Goal: Check status: Check status

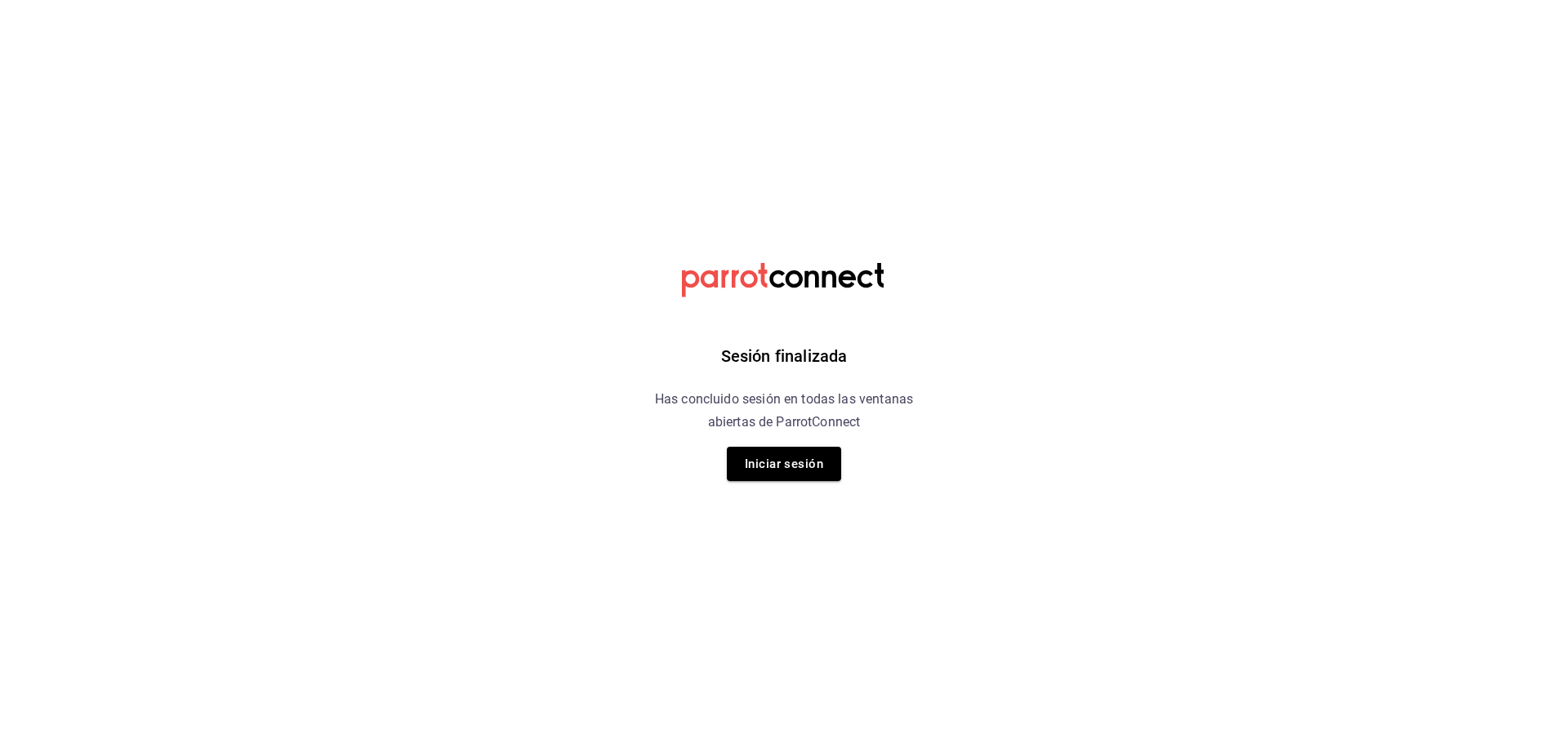
click at [774, 473] on button "Iniciar sesión" at bounding box center [784, 463] width 115 height 34
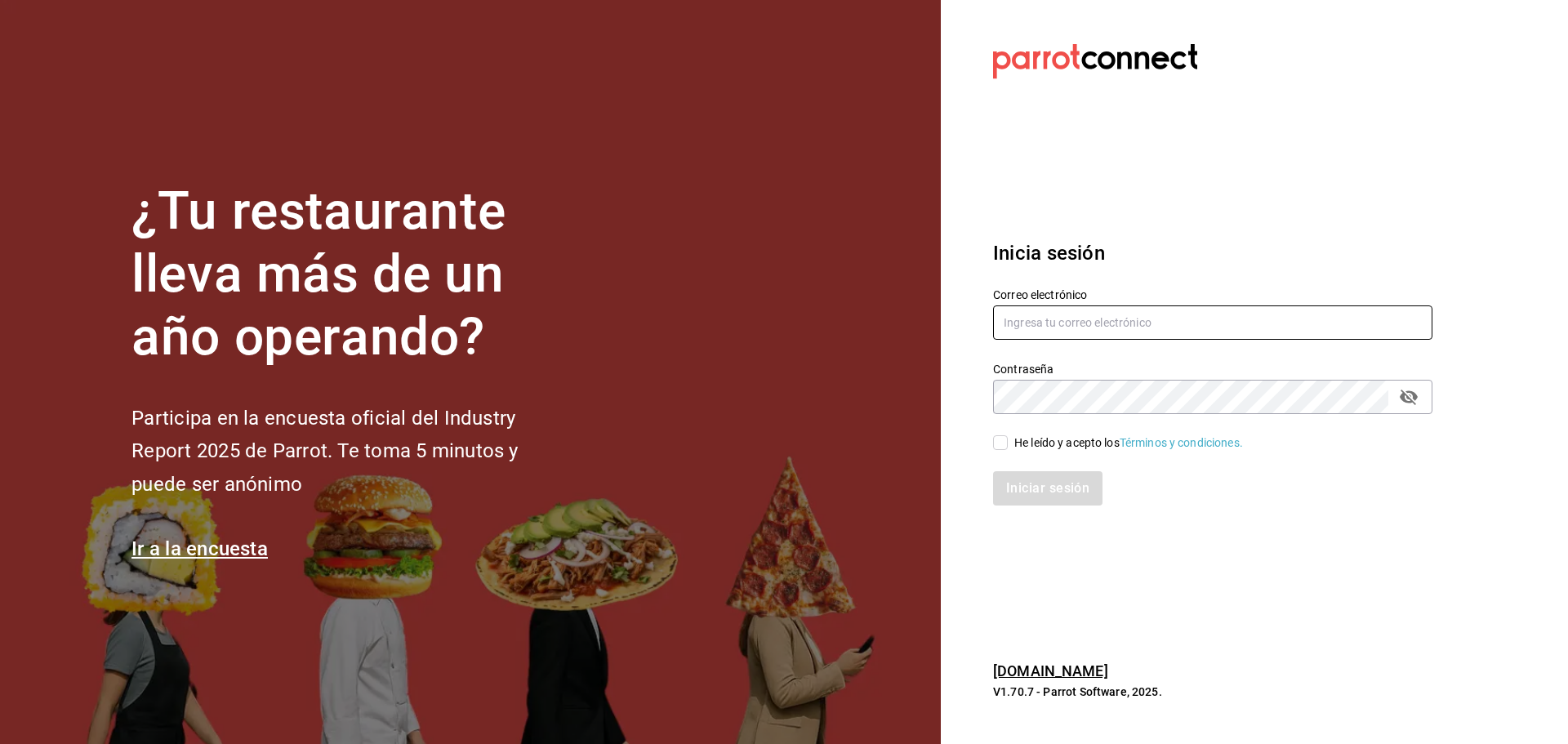
type input "[PERSON_NAME][EMAIL_ADDRESS][PERSON_NAME][DOMAIN_NAME]"
click at [1006, 444] on input "He leído y acepto los Términos y condiciones." at bounding box center [1000, 442] width 15 height 15
checkbox input "true"
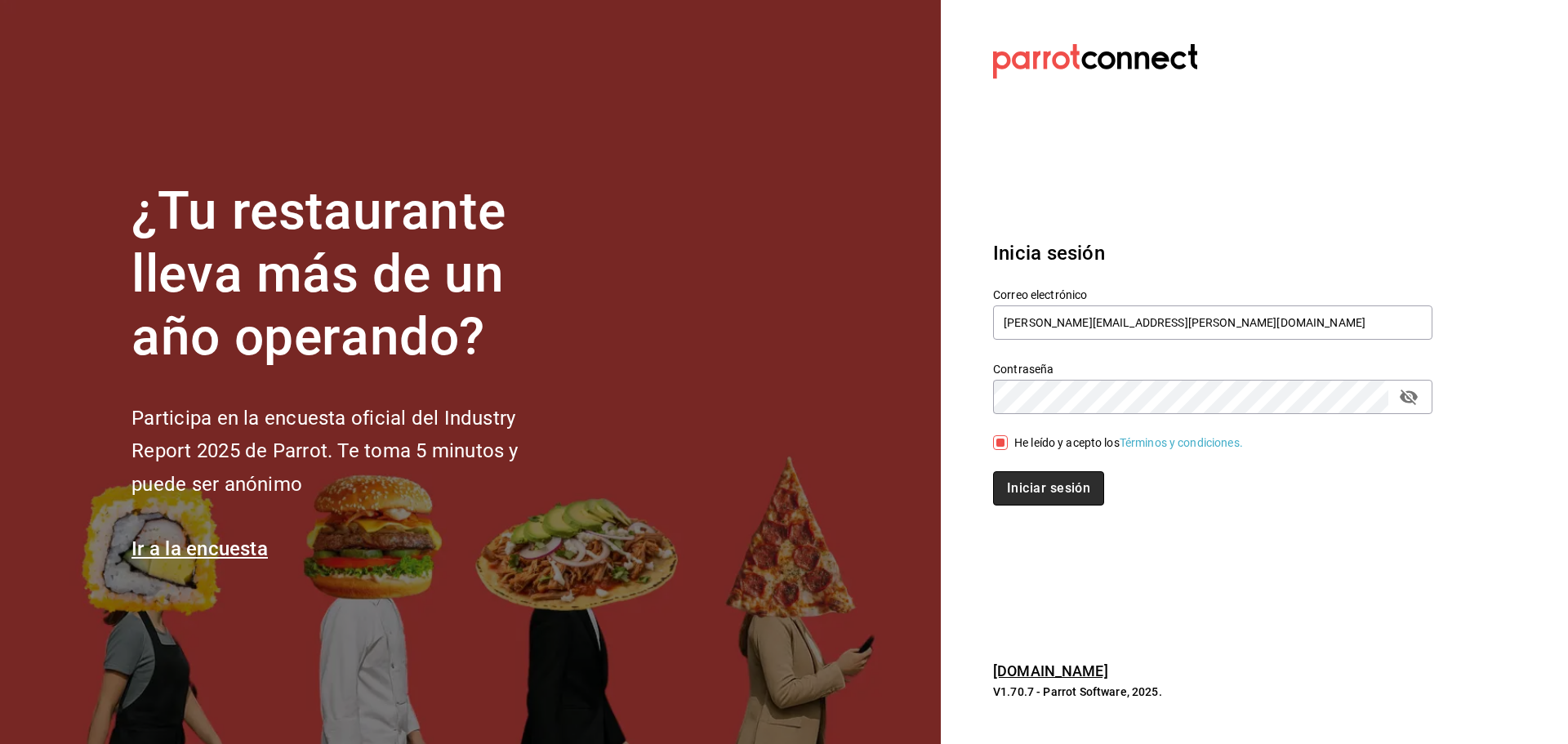
click at [1025, 493] on button "Iniciar sesión" at bounding box center [1049, 488] width 111 height 34
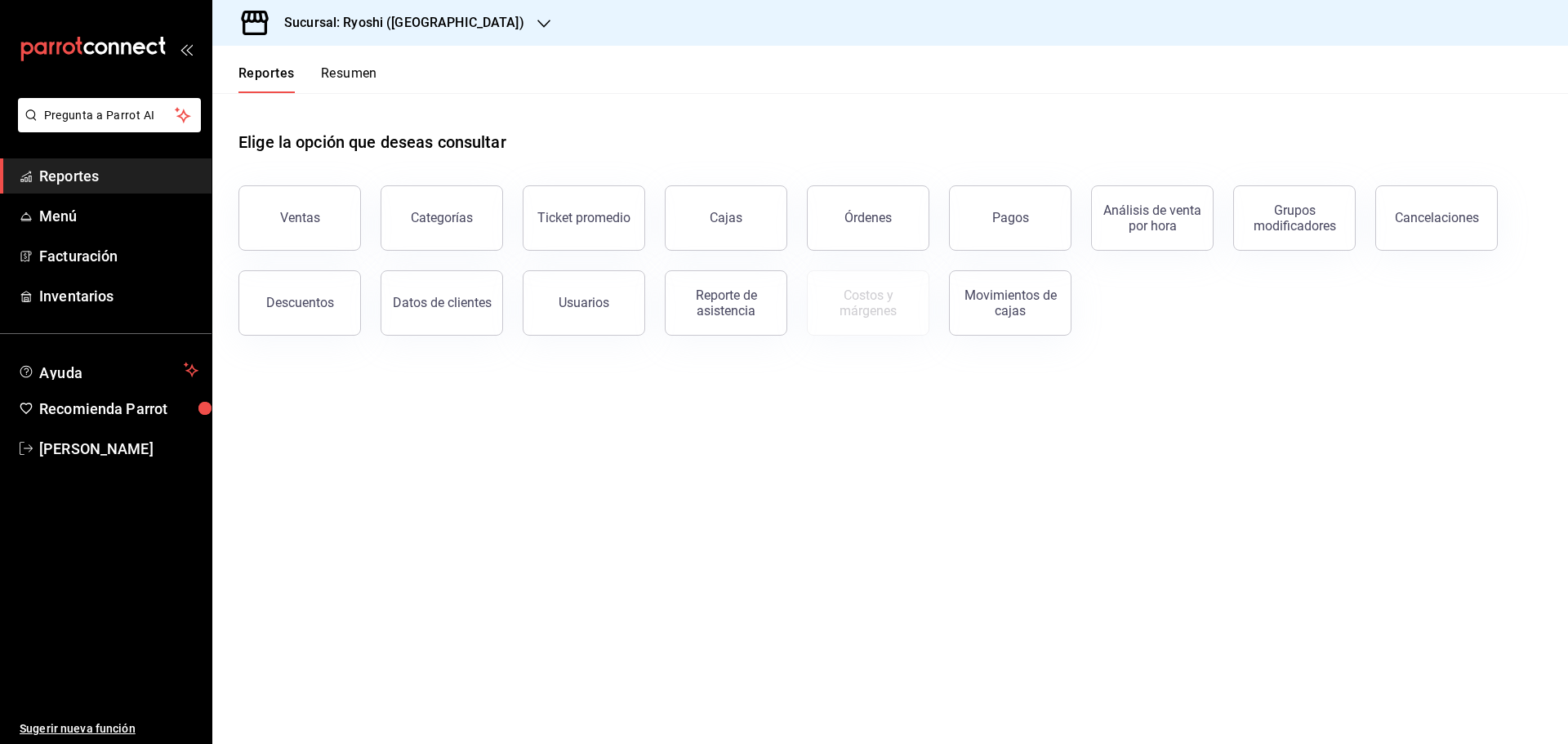
click at [1014, 219] on div "Pagos" at bounding box center [1011, 218] width 37 height 16
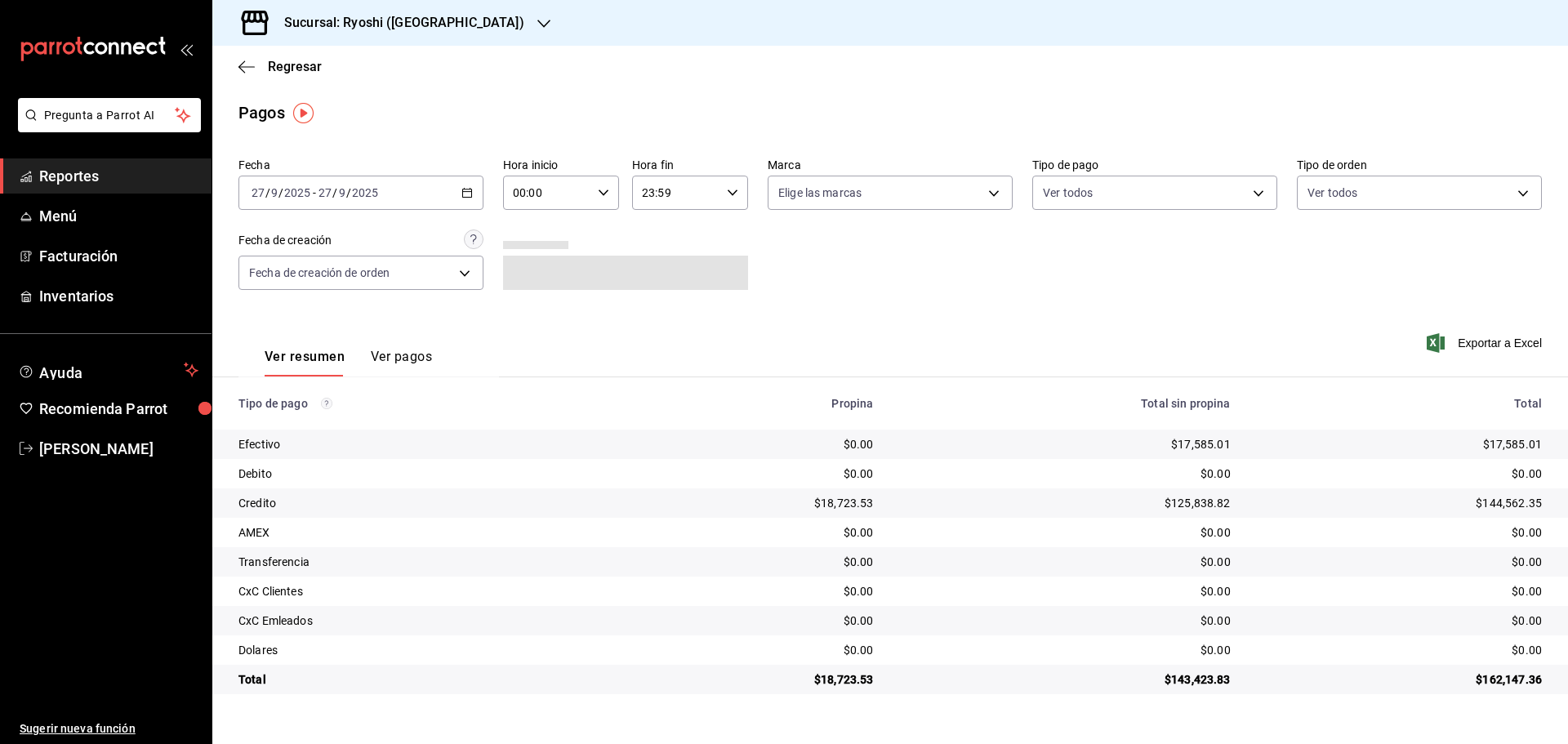
click at [605, 194] on icon "button" at bounding box center [604, 193] width 12 height 12
click at [536, 266] on span "05" at bounding box center [532, 266] width 32 height 13
type input "05:00"
click at [826, 95] on div at bounding box center [784, 372] width 1568 height 744
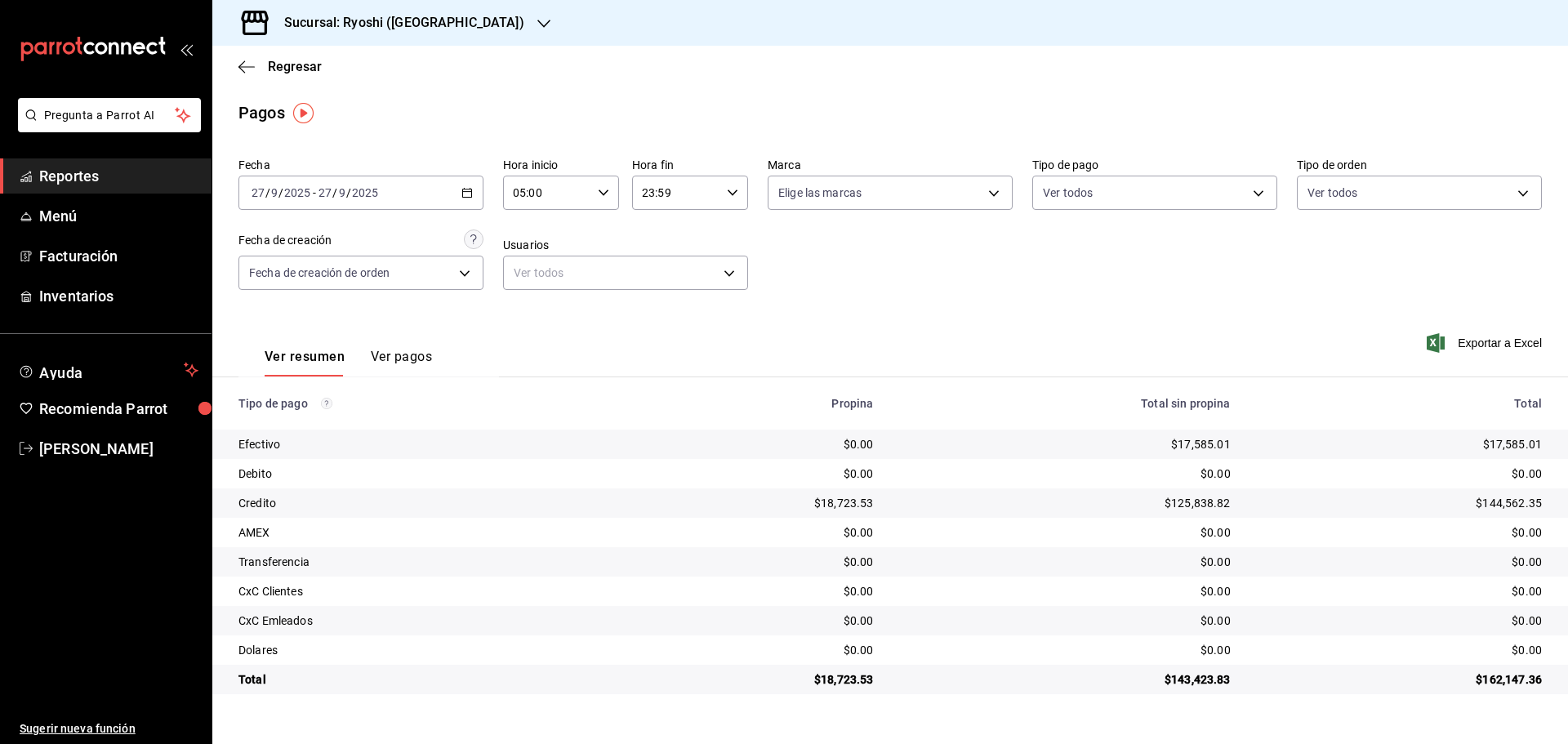
click at [731, 191] on icon "button" at bounding box center [733, 193] width 12 height 12
click at [661, 265] on button "05" at bounding box center [661, 274] width 51 height 33
type input "05:59"
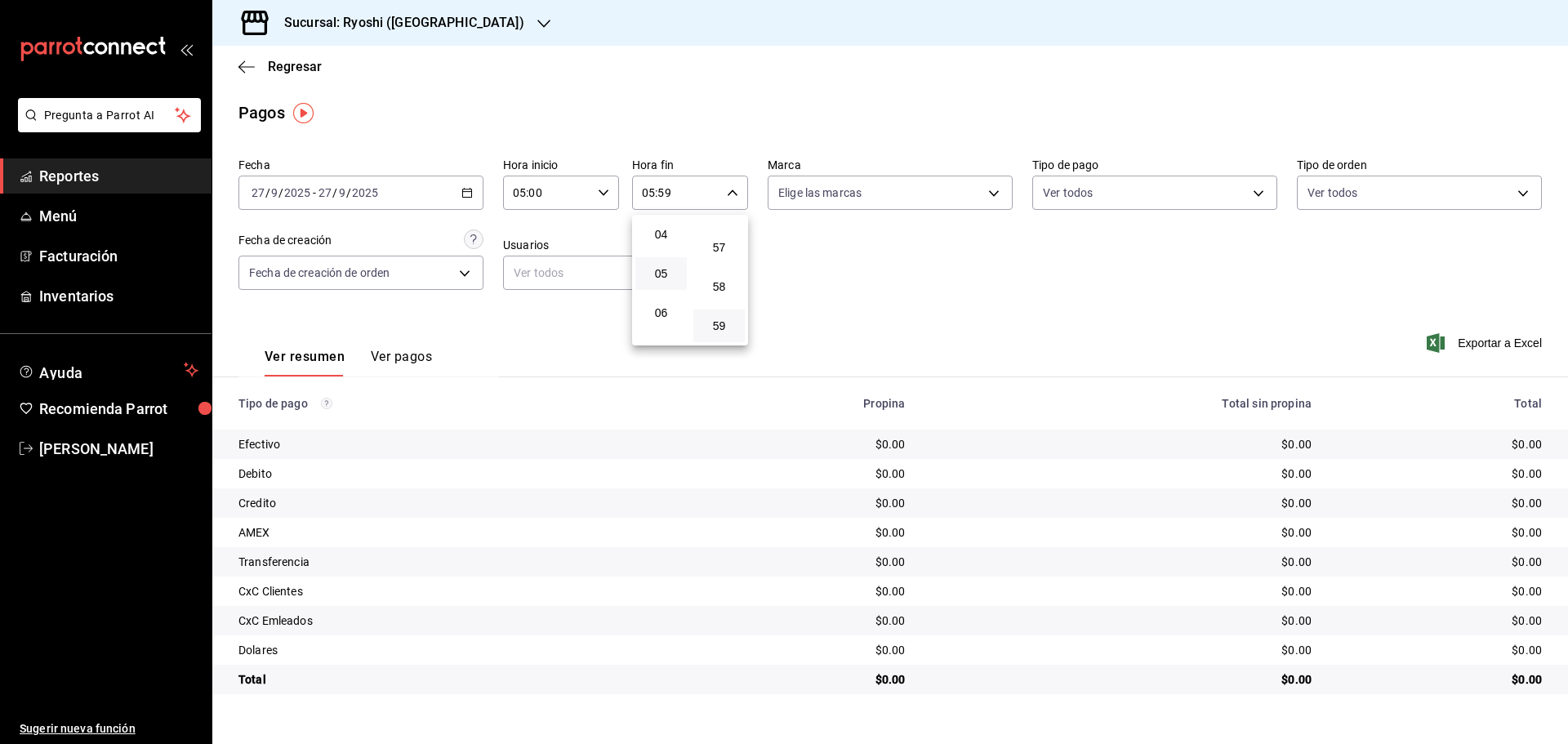
click at [464, 192] on div at bounding box center [784, 372] width 1568 height 744
click at [464, 192] on \(Stroke\) "button" at bounding box center [467, 191] width 9 height 1
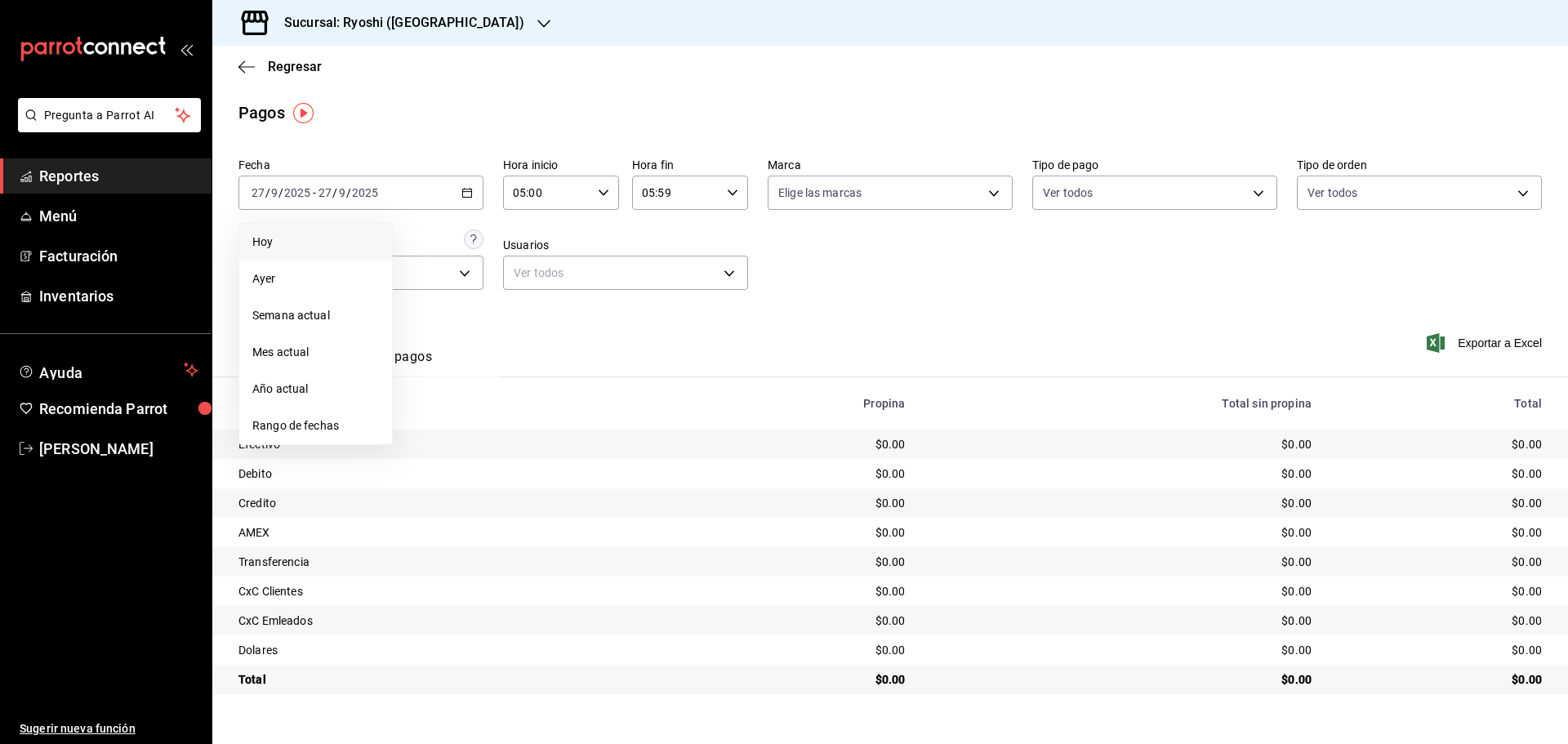
click at [306, 237] on span "Hoy" at bounding box center [316, 243] width 126 height 17
type input "00:00"
type input "23:59"
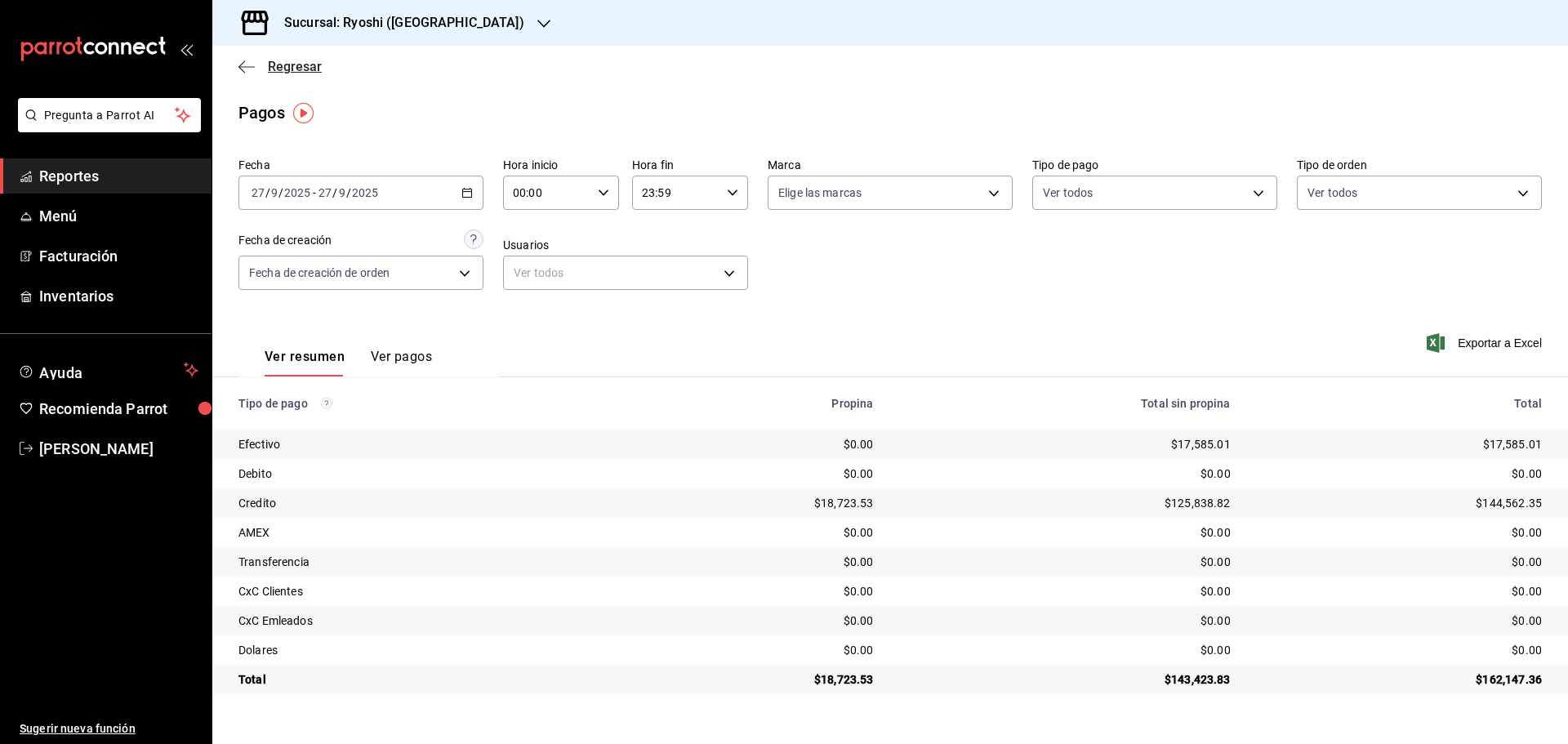
click at [245, 59] on icon "button" at bounding box center [247, 66] width 17 height 15
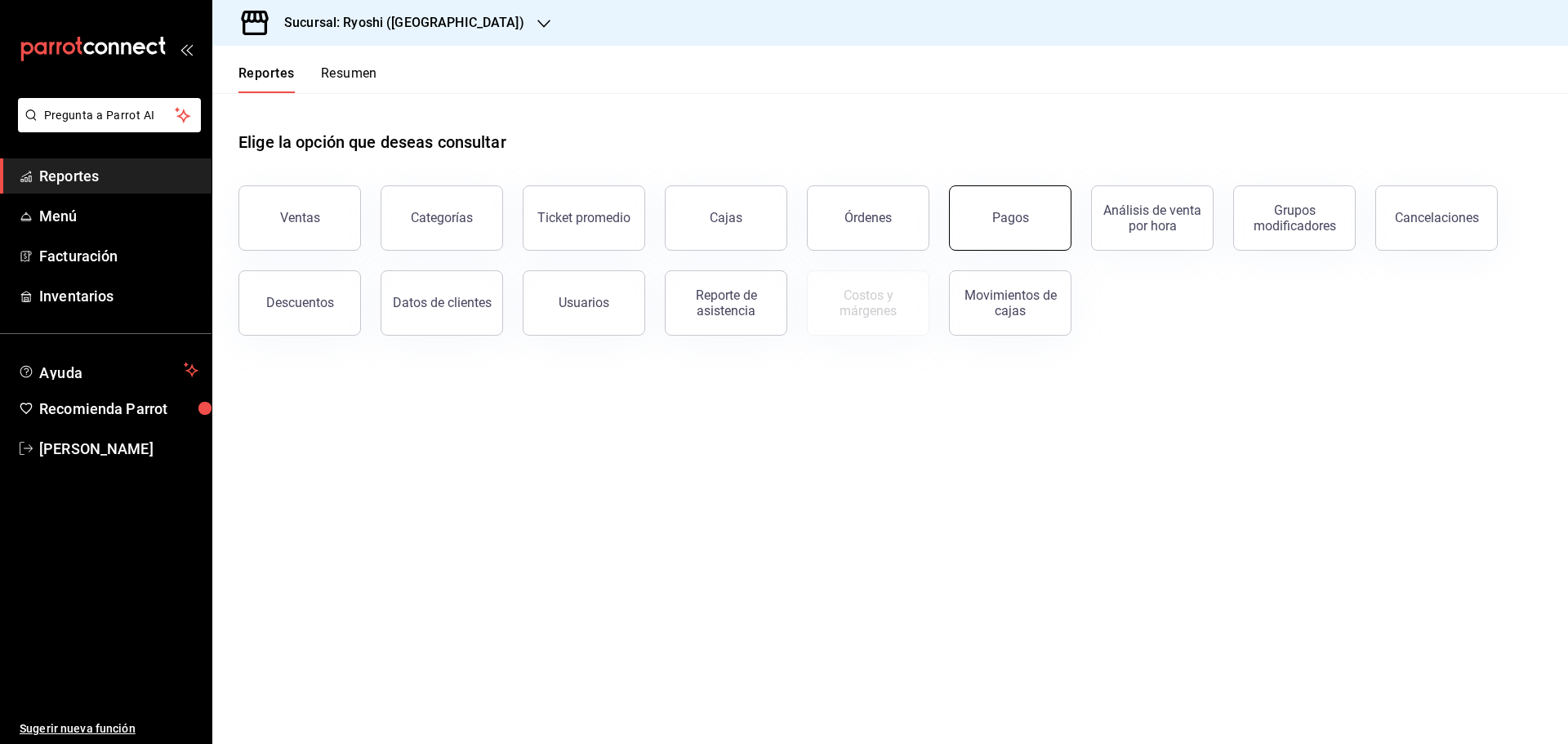
click at [1028, 215] on button "Pagos" at bounding box center [1011, 218] width 122 height 65
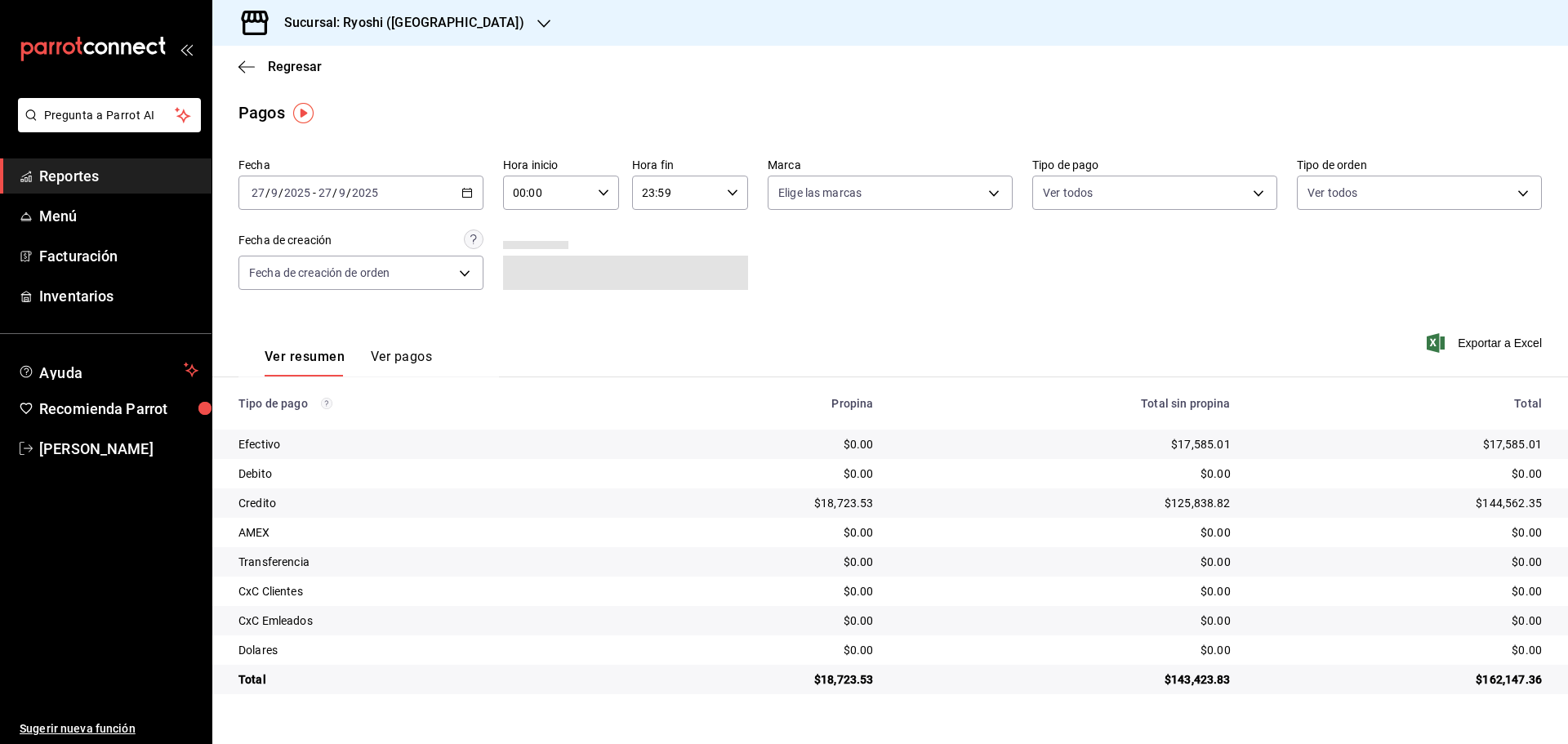
click at [604, 187] on icon "button" at bounding box center [604, 193] width 12 height 12
click at [529, 260] on span "05" at bounding box center [532, 266] width 32 height 13
type input "05:00"
click at [245, 58] on div at bounding box center [784, 372] width 1568 height 744
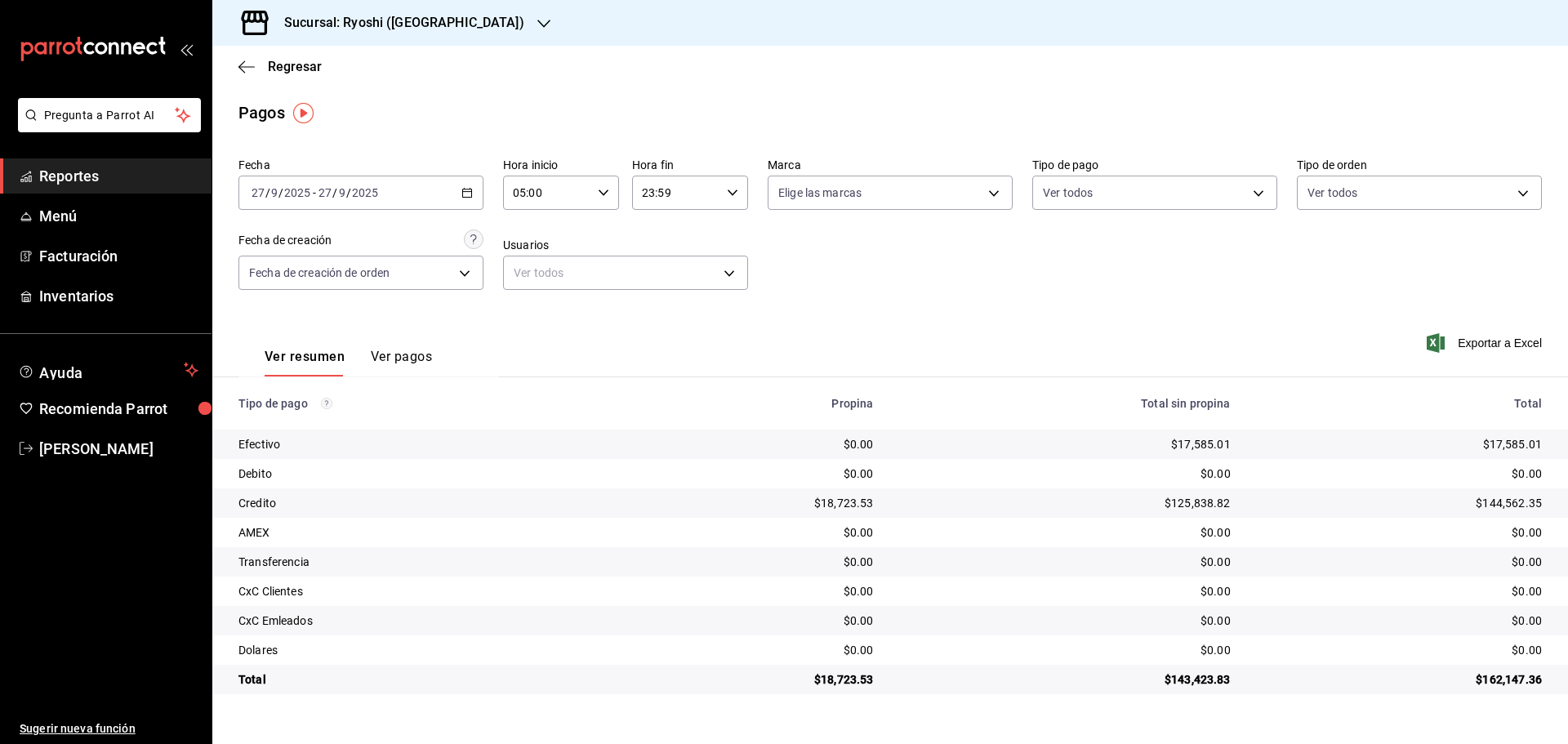
click at [245, 58] on div "Regresar" at bounding box center [890, 66] width 1355 height 42
click at [236, 65] on div "Regresar" at bounding box center [890, 66] width 1355 height 42
click at [241, 57] on div "Regresar" at bounding box center [890, 66] width 1355 height 42
click at [244, 61] on icon "button" at bounding box center [247, 66] width 17 height 15
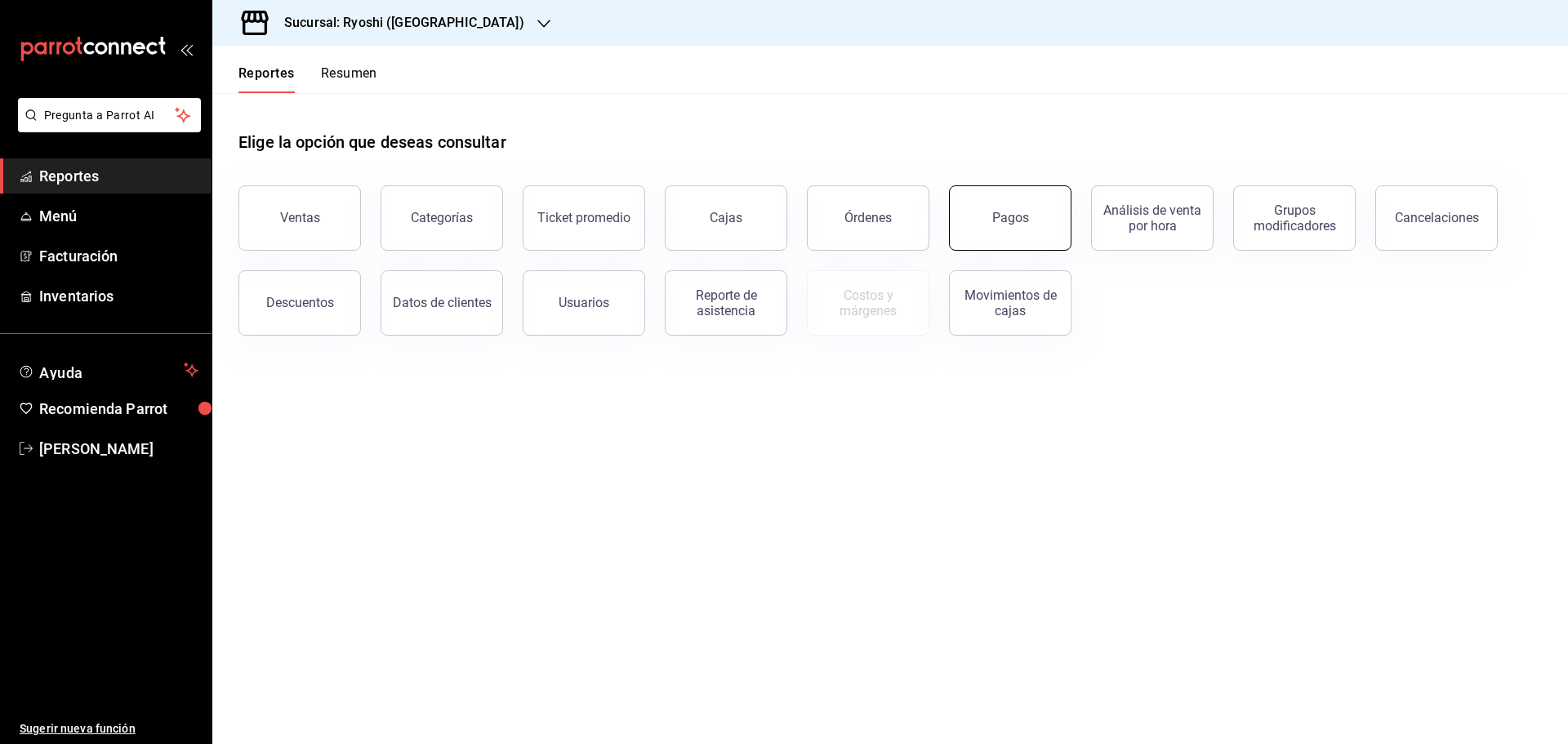
click at [1018, 228] on button "Pagos" at bounding box center [1011, 218] width 122 height 65
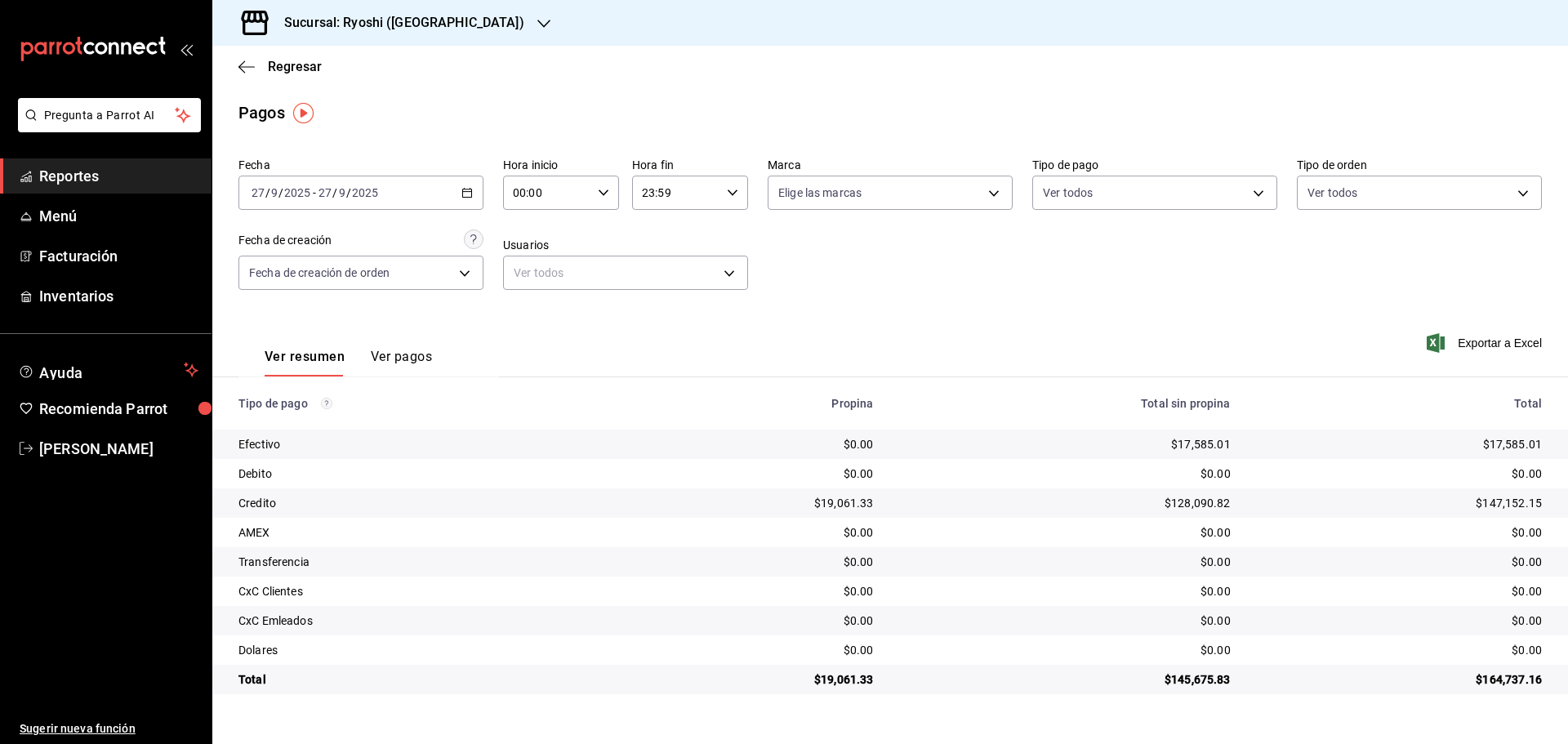
click at [602, 187] on icon "button" at bounding box center [604, 193] width 12 height 12
click at [532, 268] on span "05" at bounding box center [532, 266] width 32 height 13
type input "05:00"
click at [734, 191] on div at bounding box center [784, 372] width 1568 height 744
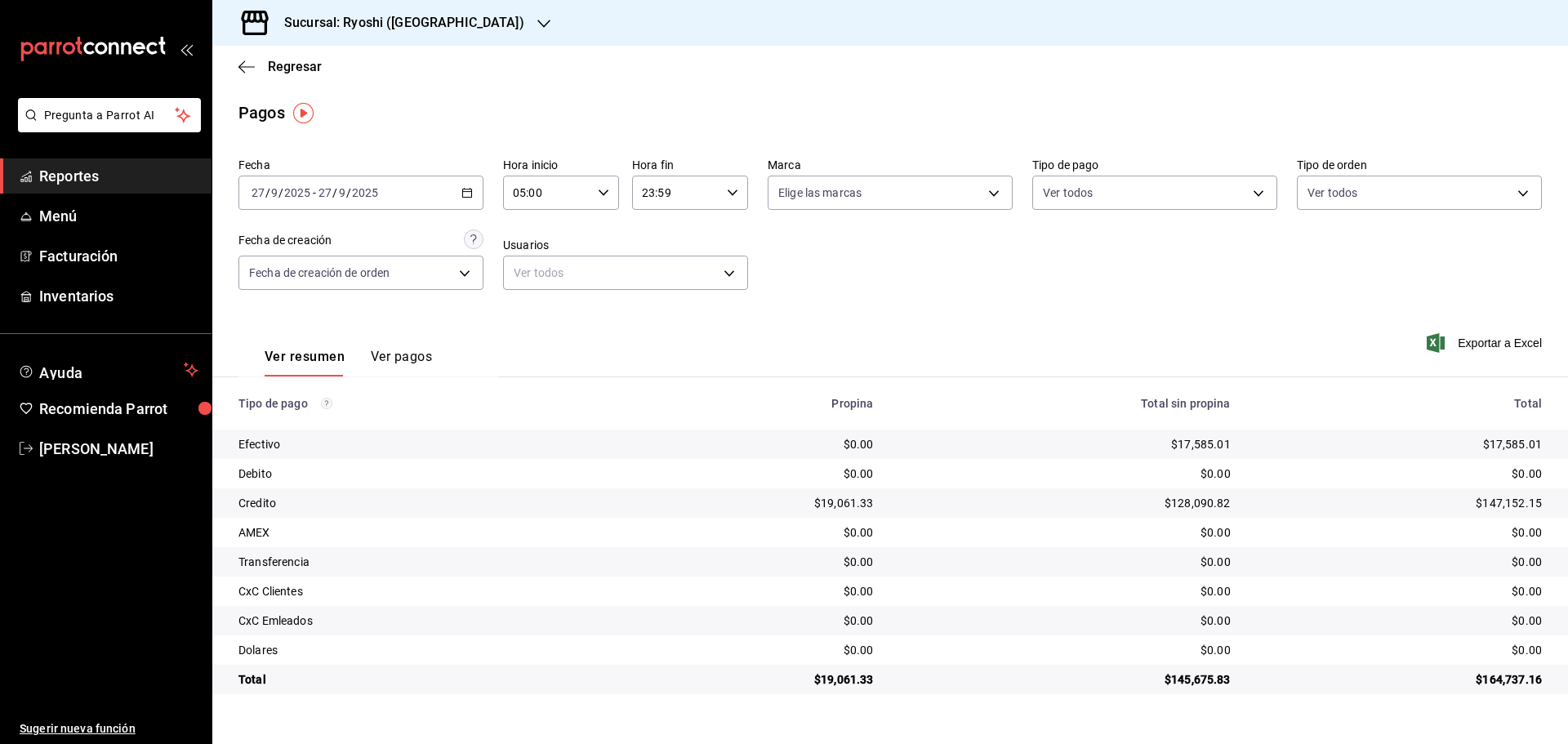
click at [733, 191] on icon "button" at bounding box center [733, 193] width 12 height 12
click at [664, 264] on span "05" at bounding box center [661, 266] width 32 height 13
type input "05:59"
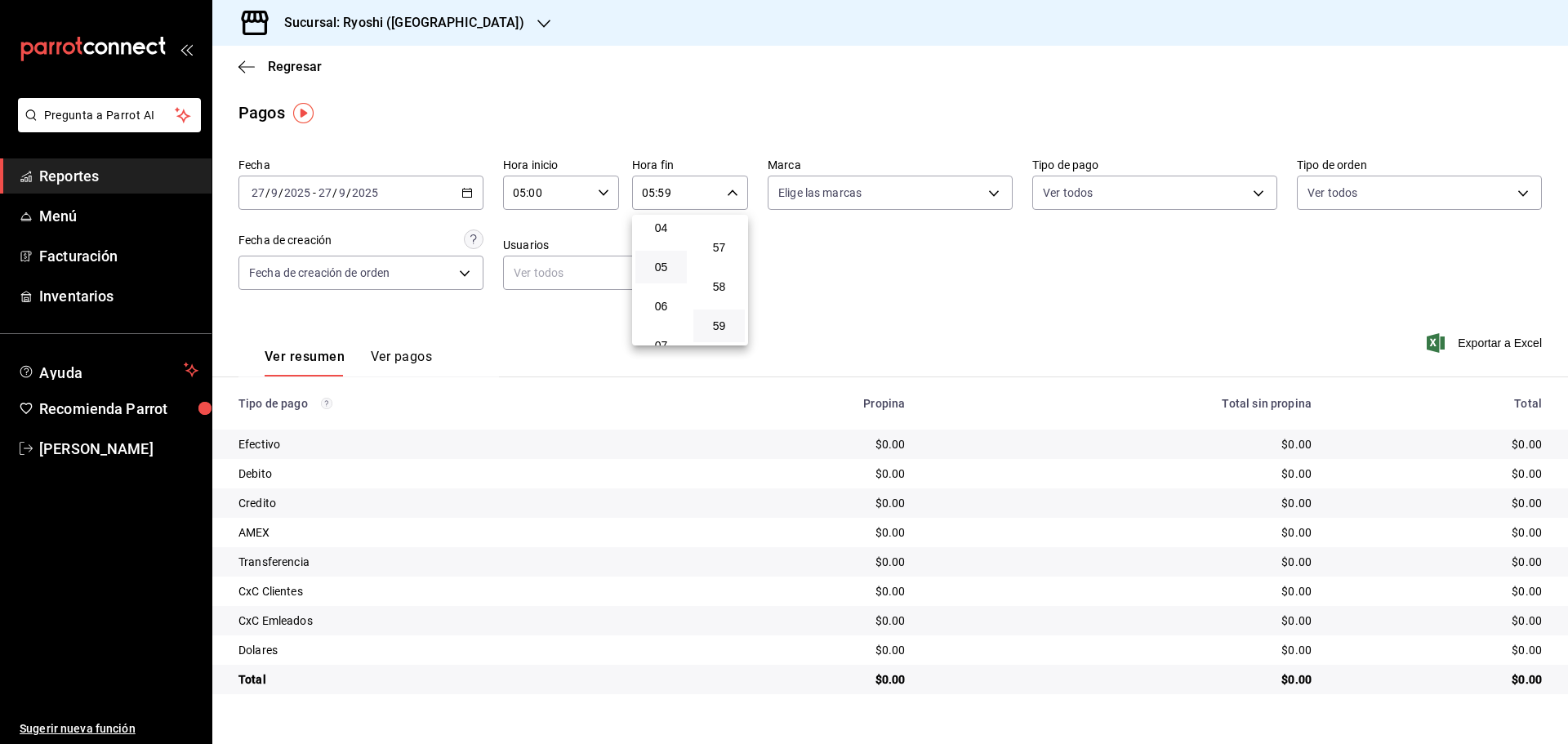
click at [616, 192] on div at bounding box center [784, 372] width 1568 height 744
click at [469, 189] on \(Stroke\) "button" at bounding box center [467, 192] width 10 height 9
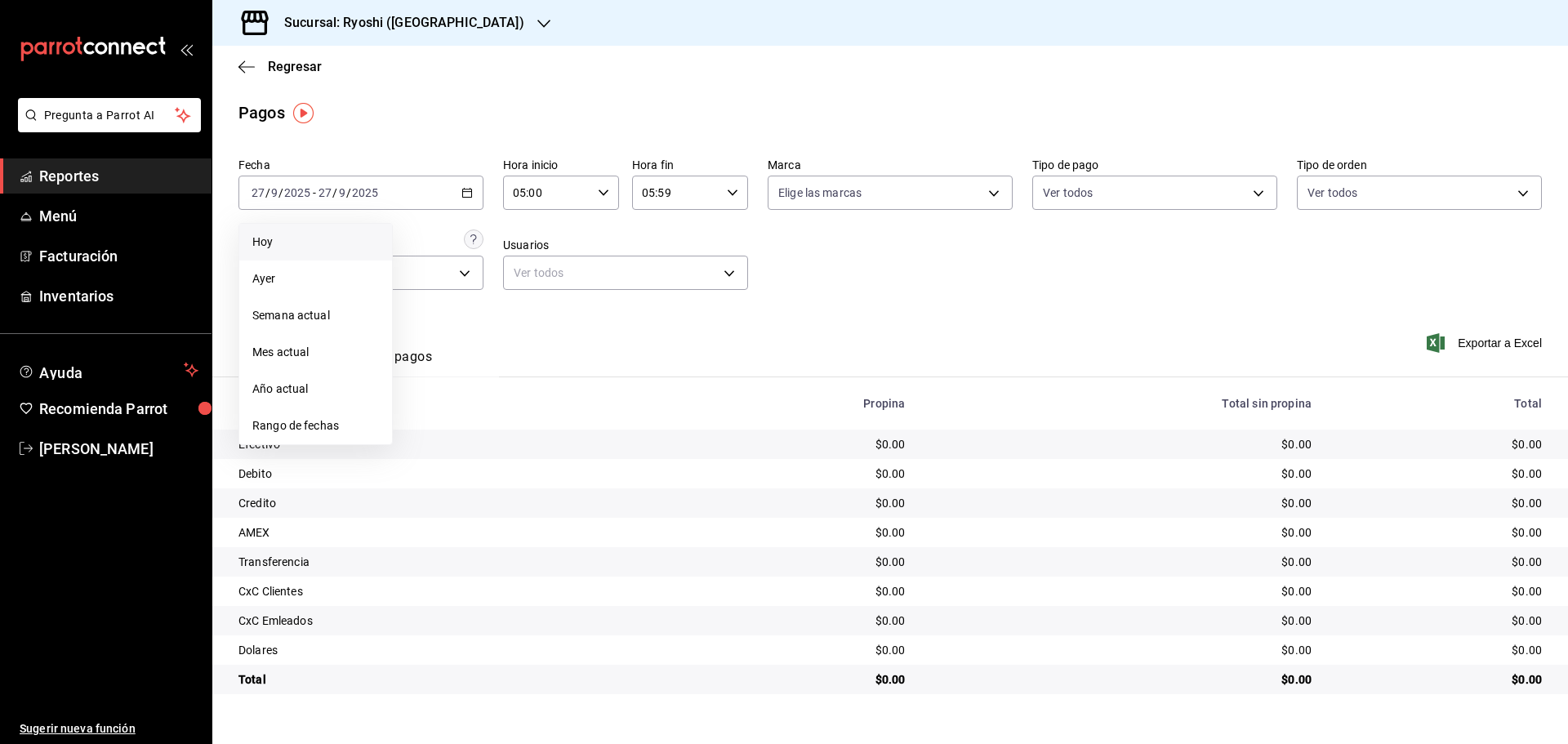
click at [284, 234] on span "Hoy" at bounding box center [316, 243] width 126 height 17
type input "00:00"
type input "23:59"
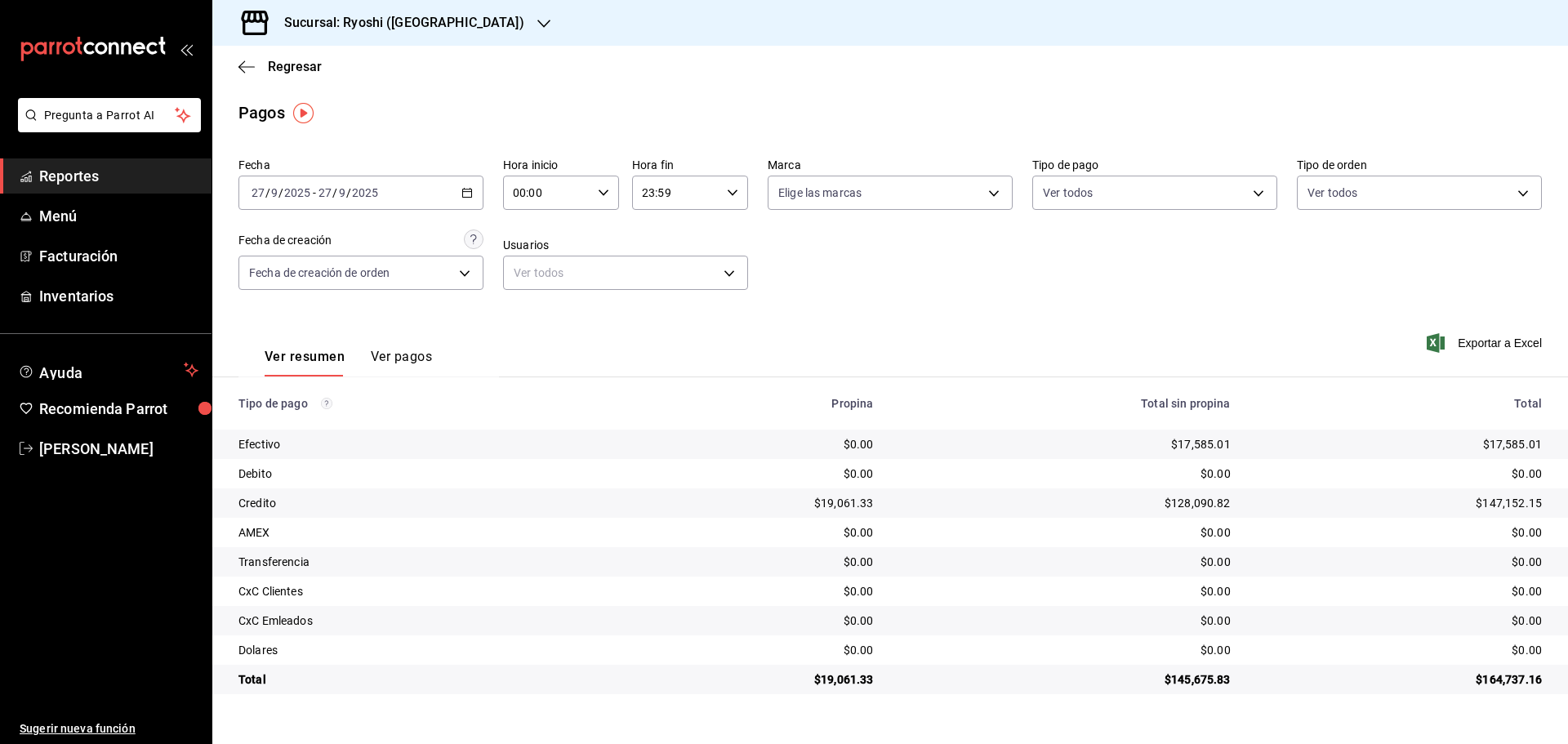
click at [458, 185] on div "2025-09-27 27 / 9 / 2025 - 2025-09-27 27 / 9 / 2025" at bounding box center [361, 192] width 245 height 34
click at [437, 118] on div "Pagos" at bounding box center [890, 112] width 1355 height 24
click at [538, 18] on icon "button" at bounding box center [544, 23] width 13 height 13
click at [240, 105] on span "Mochomos (Cancun)" at bounding box center [316, 108] width 182 height 17
click at [605, 188] on icon "button" at bounding box center [604, 193] width 12 height 12
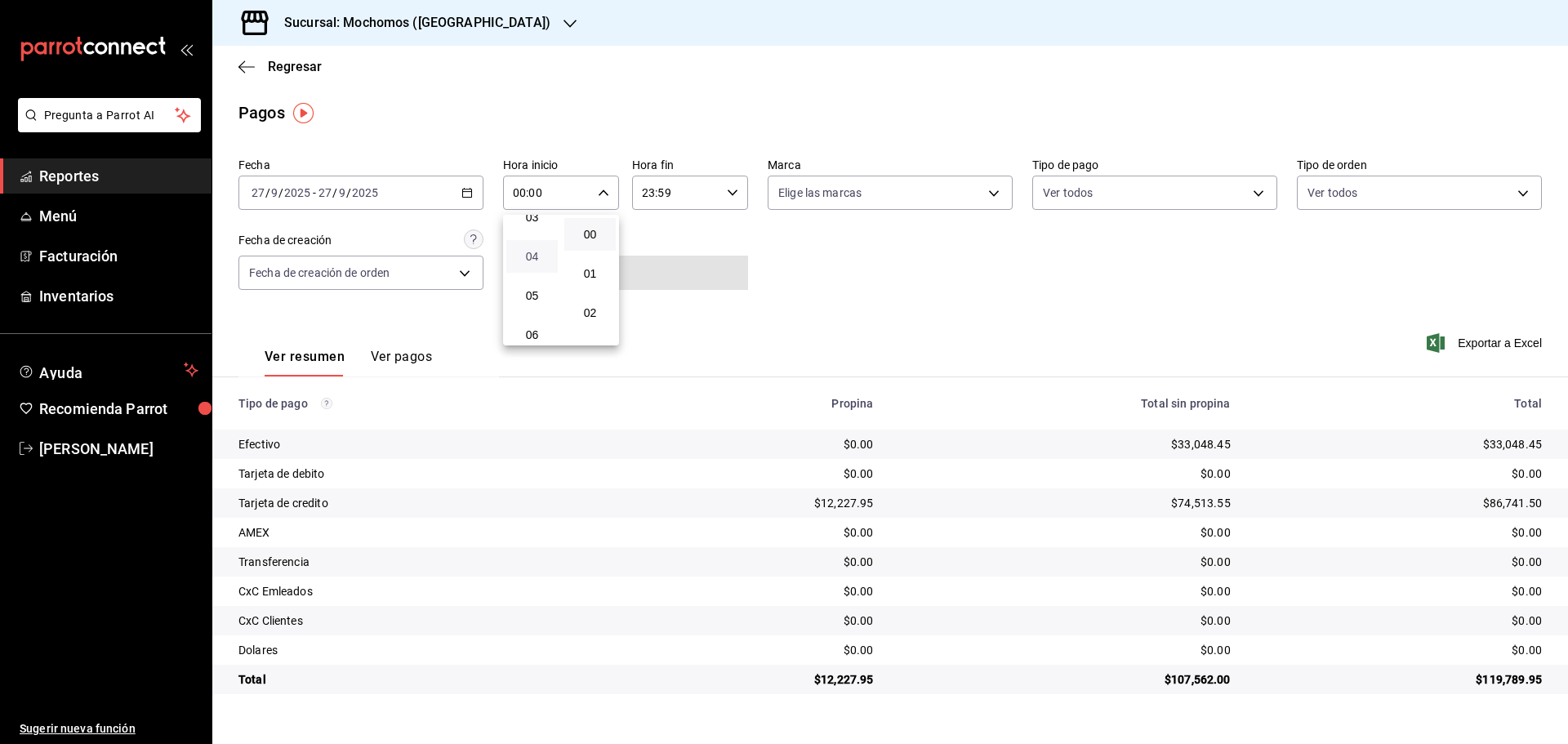
scroll to position [163, 0]
click at [530, 256] on button "05" at bounding box center [532, 267] width 51 height 33
type input "05:00"
